Goal: Information Seeking & Learning: Learn about a topic

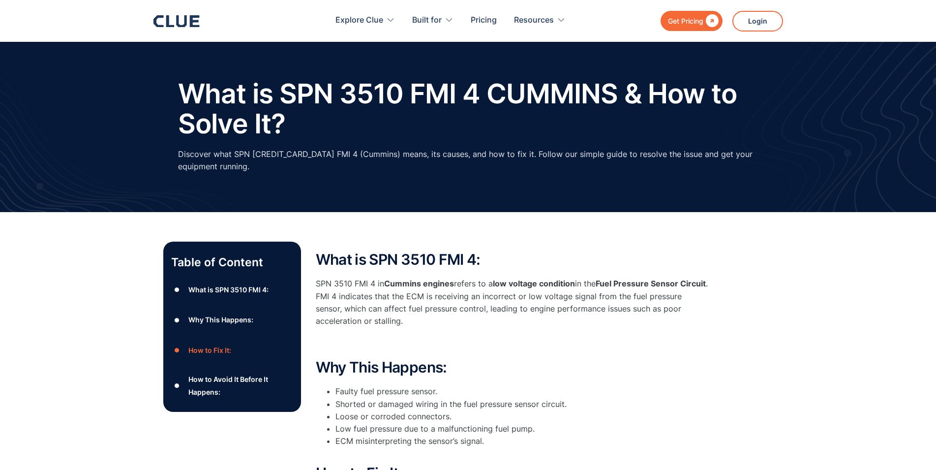
scroll to position [251, 0]
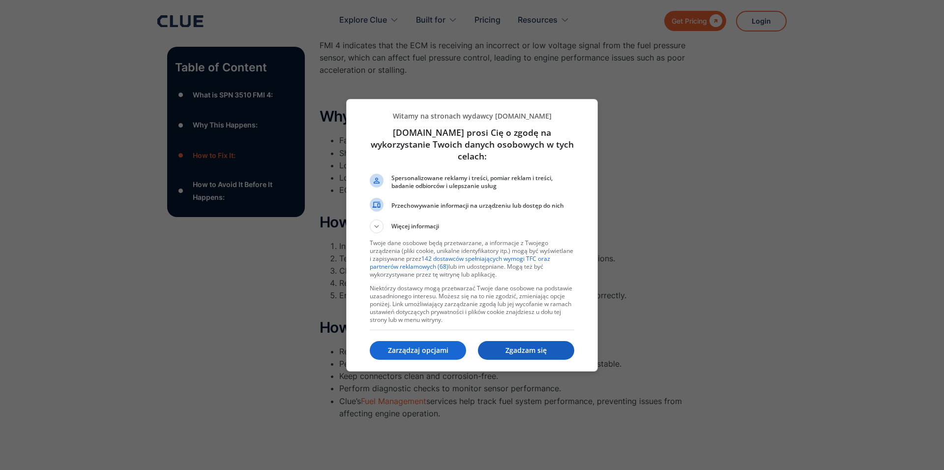
click at [517, 345] on p "Zgadzam się" at bounding box center [526, 350] width 96 height 10
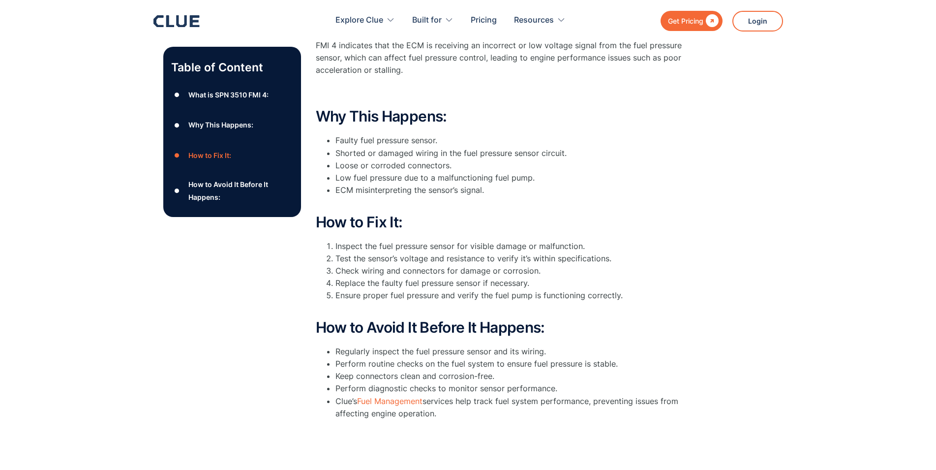
click at [571, 264] on li "Check wiring and connectors for damage or corrosion." at bounding box center [522, 270] width 374 height 12
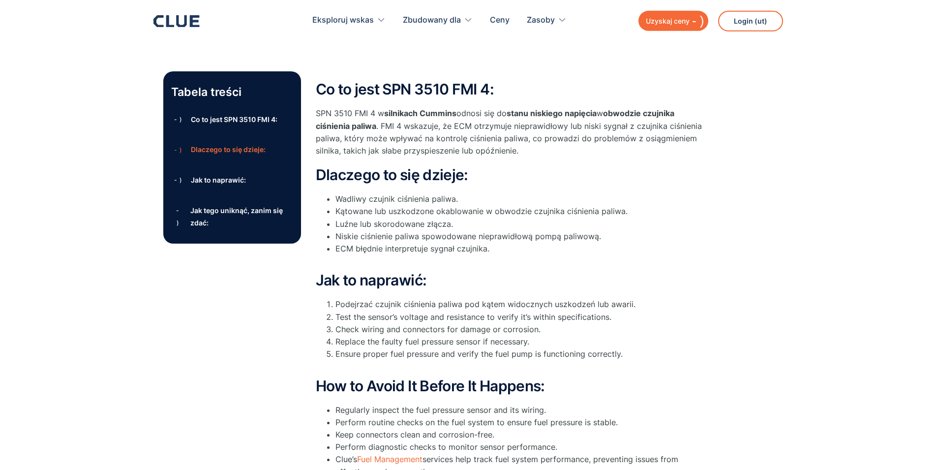
scroll to position [185, 0]
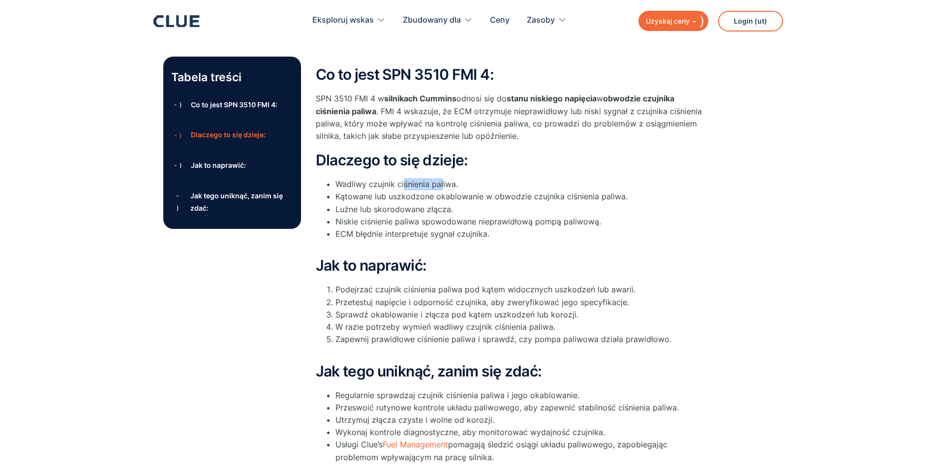
drag, startPoint x: 404, startPoint y: 184, endPoint x: 441, endPoint y: 186, distance: 37.0
click at [441, 186] on li "Wadliwy czujnik ciśnienia paliwa." at bounding box center [522, 184] width 374 height 12
click at [345, 199] on li "Kątowane lub uszkodzone okablowanie w obwodzie czujnika ciśnienia paliwa." at bounding box center [522, 196] width 374 height 12
drag, startPoint x: 349, startPoint y: 198, endPoint x: 550, endPoint y: 190, distance: 201.2
click at [550, 190] on ul "Wadliwy czujnik ciśnienia paliwa. Kątowane lub uszkodzone okablowanie w obwodzi…" at bounding box center [512, 215] width 393 height 74
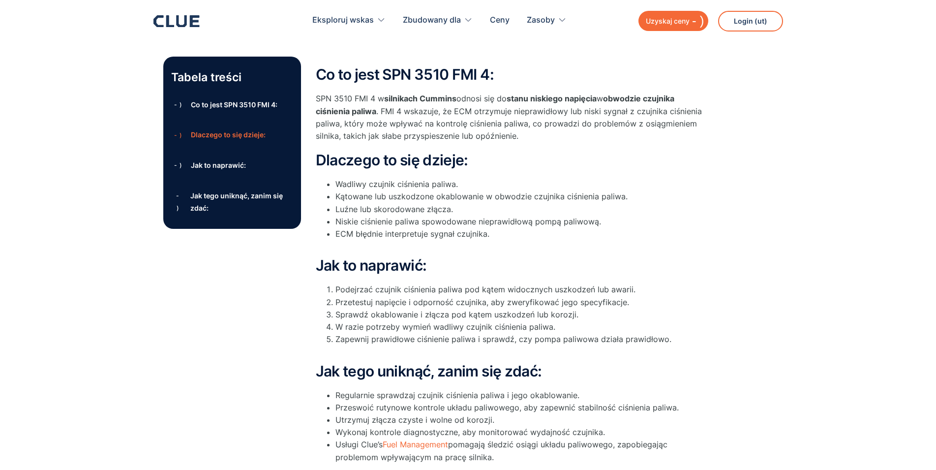
click at [572, 183] on li "Wadliwy czujnik ciśnienia paliwa." at bounding box center [522, 184] width 374 height 12
drag, startPoint x: 536, startPoint y: 197, endPoint x: 572, endPoint y: 190, distance: 36.5
click at [572, 190] on ul "Wadliwy czujnik ciśnienia paliwa. Kątowane lub uszkodzone okablowanie w obwodzi…" at bounding box center [512, 215] width 393 height 74
click at [536, 213] on li "Luźne lub skorodowane złącza." at bounding box center [522, 209] width 374 height 12
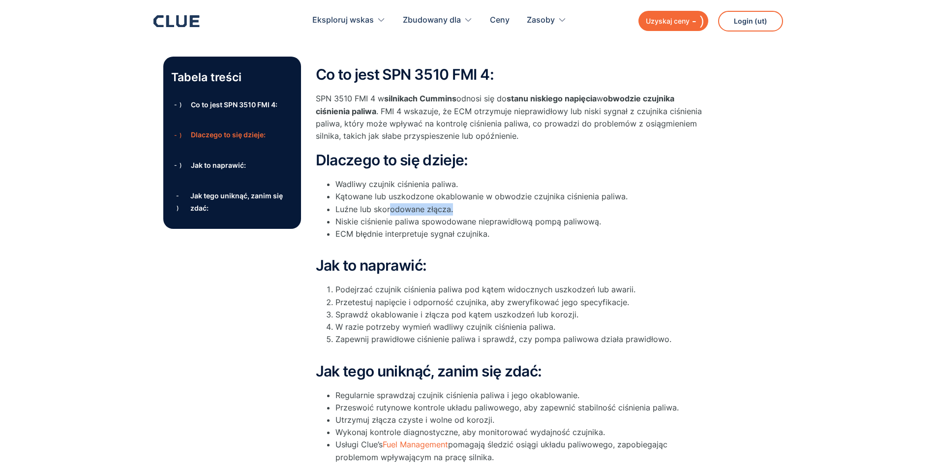
drag, startPoint x: 471, startPoint y: 208, endPoint x: 388, endPoint y: 212, distance: 83.7
click at [388, 212] on li "Luźne lub skorodowane złącza." at bounding box center [522, 209] width 374 height 12
click at [382, 217] on li "Niskie ciśnienie paliwa spowodowane nieprawidłową pompą paliwową." at bounding box center [522, 221] width 374 height 12
drag, startPoint x: 379, startPoint y: 219, endPoint x: 589, endPoint y: 217, distance: 209.9
click at [589, 217] on li "Niskie ciśnienie paliwa spowodowane nieprawidłową pompą paliwową." at bounding box center [522, 221] width 374 height 12
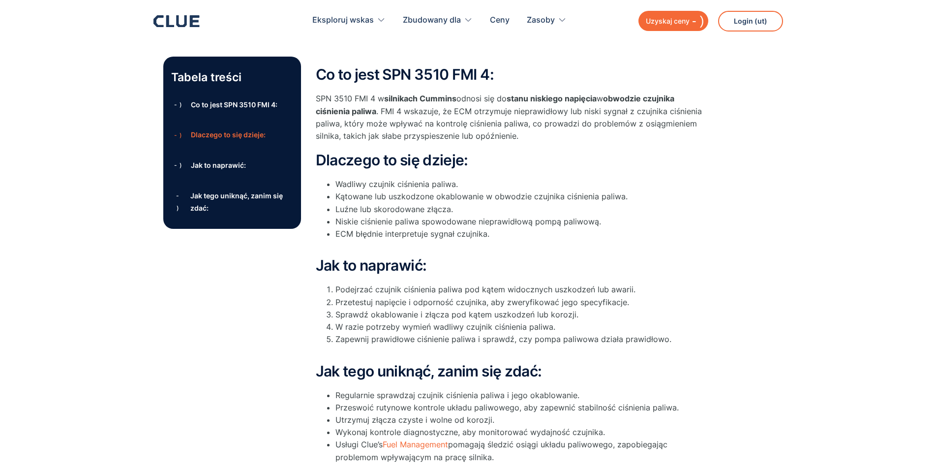
click at [549, 228] on li "ECM błędnie interpretuje sygnał czujnika." at bounding box center [522, 240] width 374 height 25
